Goal: Task Accomplishment & Management: Manage account settings

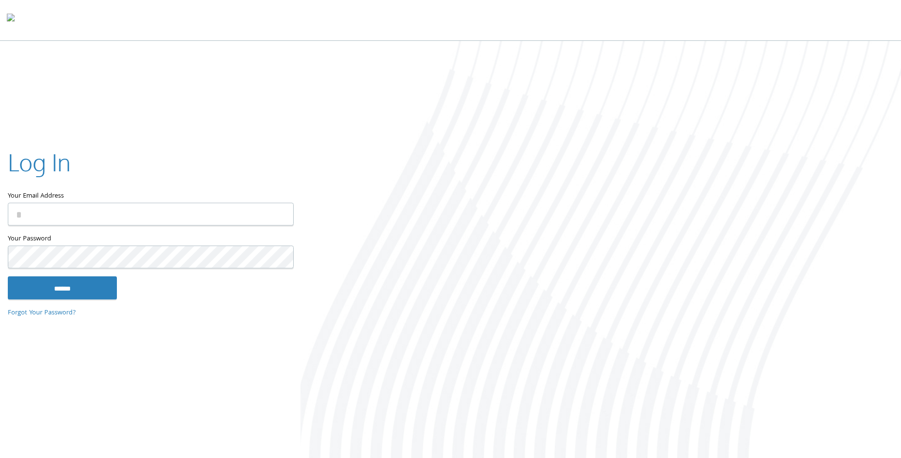
type input "**********"
click at [87, 285] on input "******" at bounding box center [62, 287] width 109 height 23
